Goal: Task Accomplishment & Management: Use online tool/utility

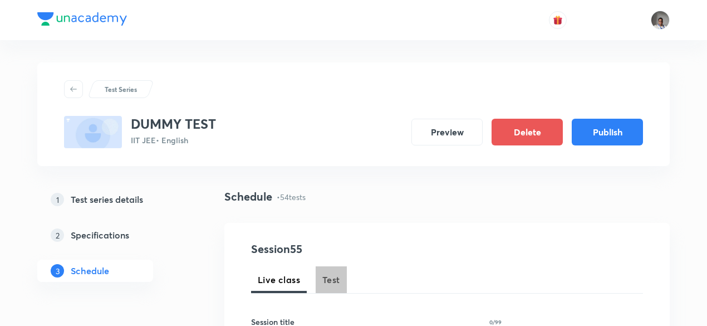
click at [337, 273] on span "Test" at bounding box center [331, 279] width 18 height 13
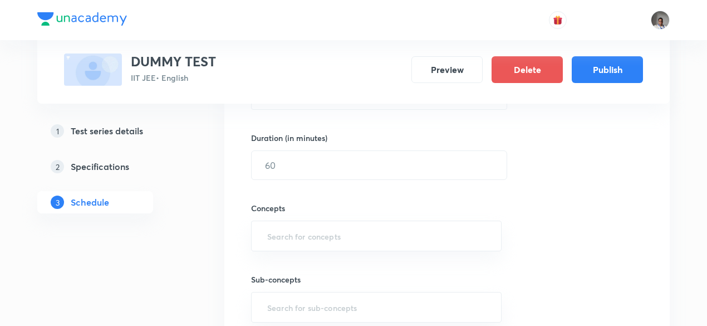
scroll to position [331, 0]
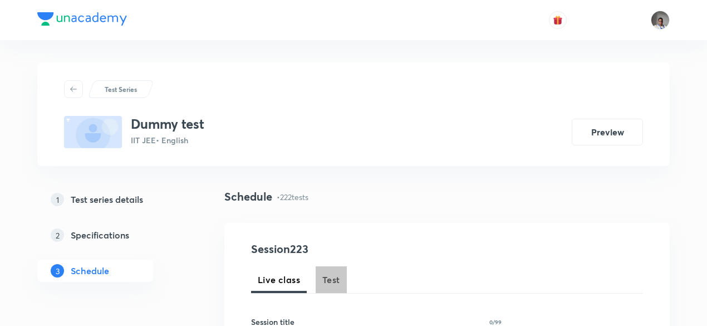
click at [328, 270] on button "Test" at bounding box center [331, 279] width 31 height 27
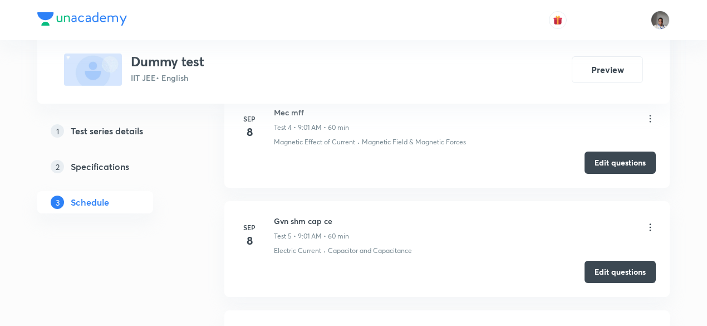
scroll to position [972, 0]
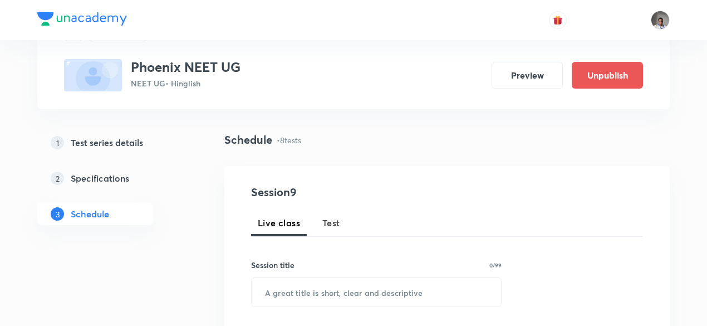
scroll to position [71, 0]
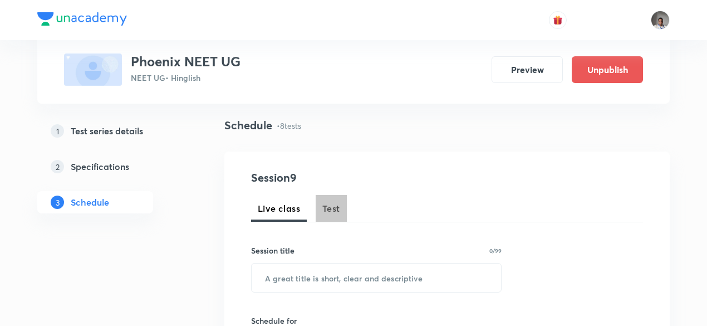
click at [330, 207] on span "Test" at bounding box center [331, 208] width 18 height 13
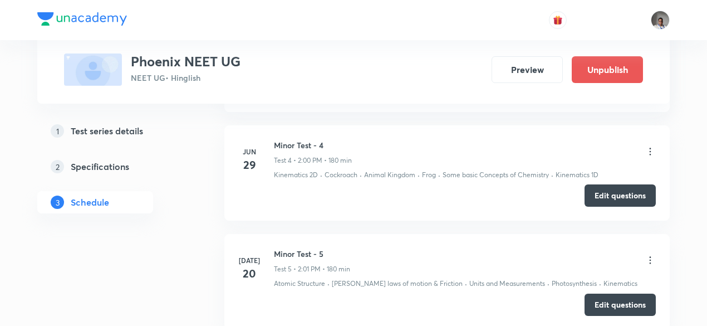
scroll to position [961, 0]
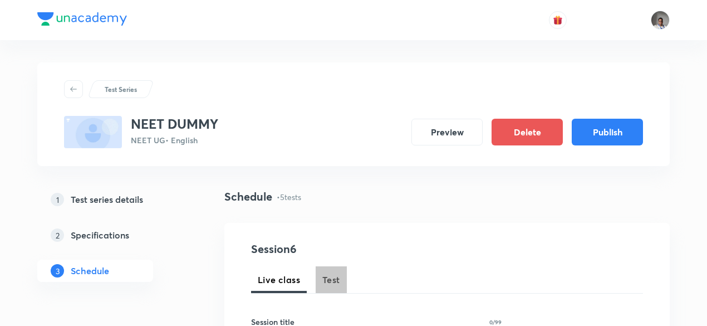
click at [345, 287] on button "Test" at bounding box center [331, 279] width 31 height 27
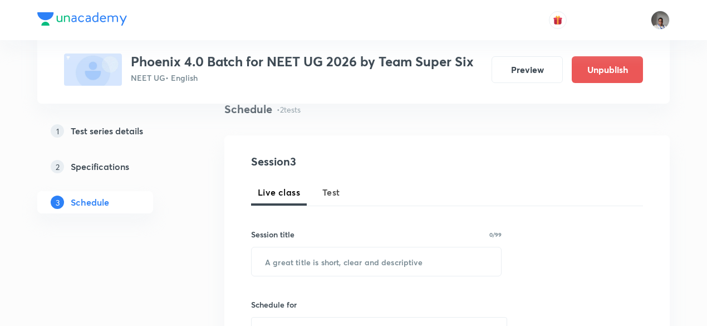
scroll to position [93, 0]
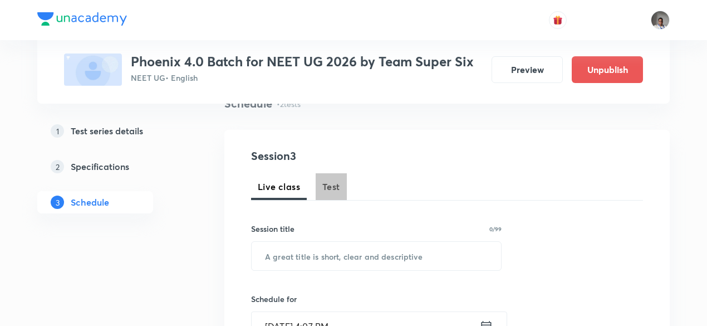
click at [338, 183] on span "Test" at bounding box center [331, 186] width 18 height 13
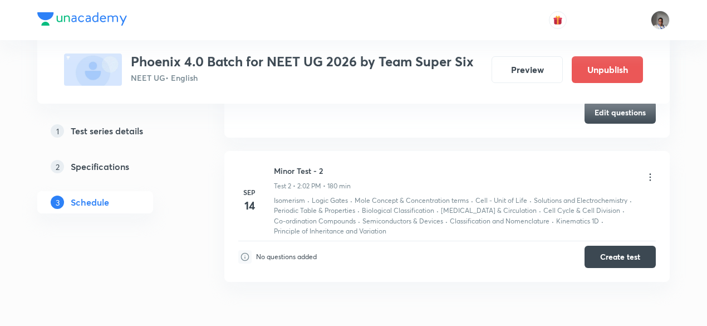
scroll to position [696, 0]
click at [432, 59] on h3 "Phoenix 4.0 Batch for NEET UG 2026 by Team Super Six" at bounding box center [302, 61] width 343 height 16
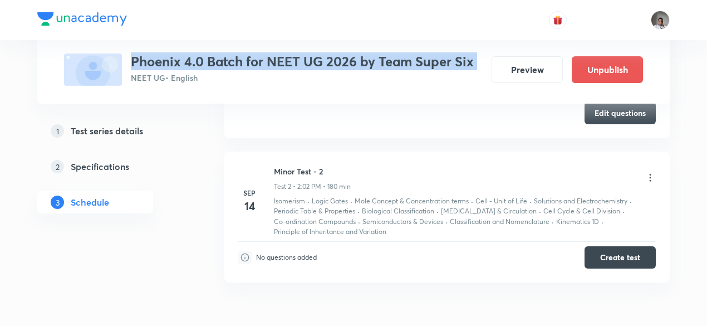
click at [432, 59] on h3 "Phoenix 4.0 Batch for NEET UG 2026 by Team Super Six" at bounding box center [302, 61] width 343 height 16
copy h3 "Phoenix 4.0 Batch for NEET UG 2026 by Team Super Six"
